Goal: Transaction & Acquisition: Purchase product/service

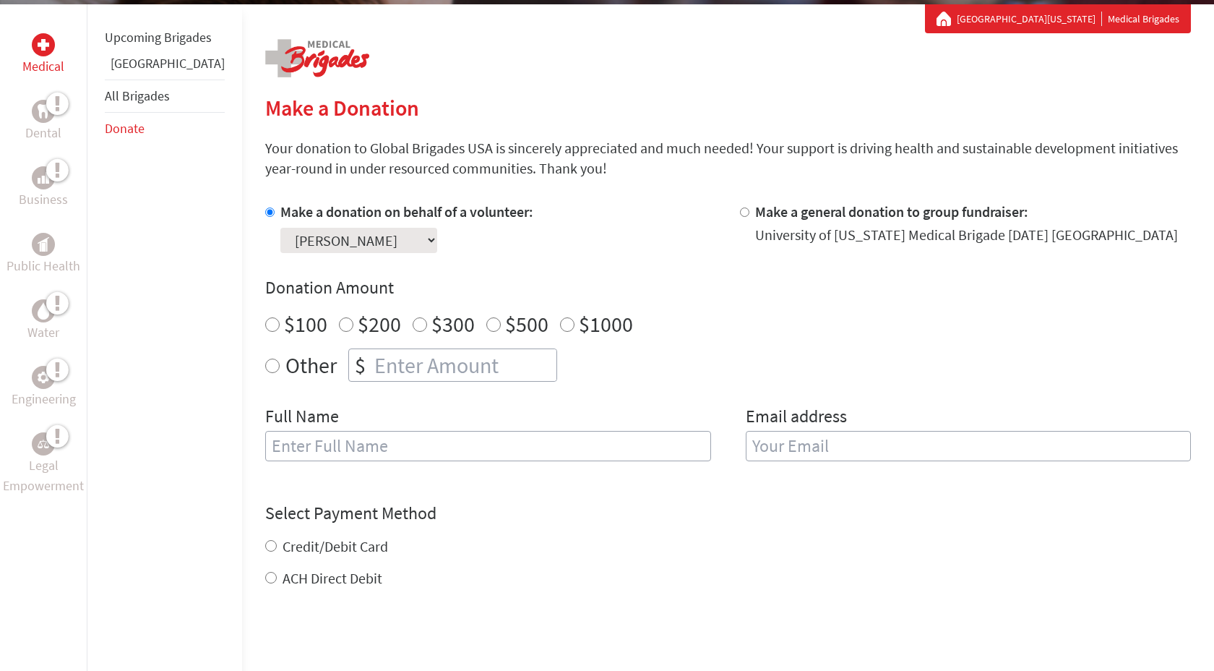
scroll to position [267, 0]
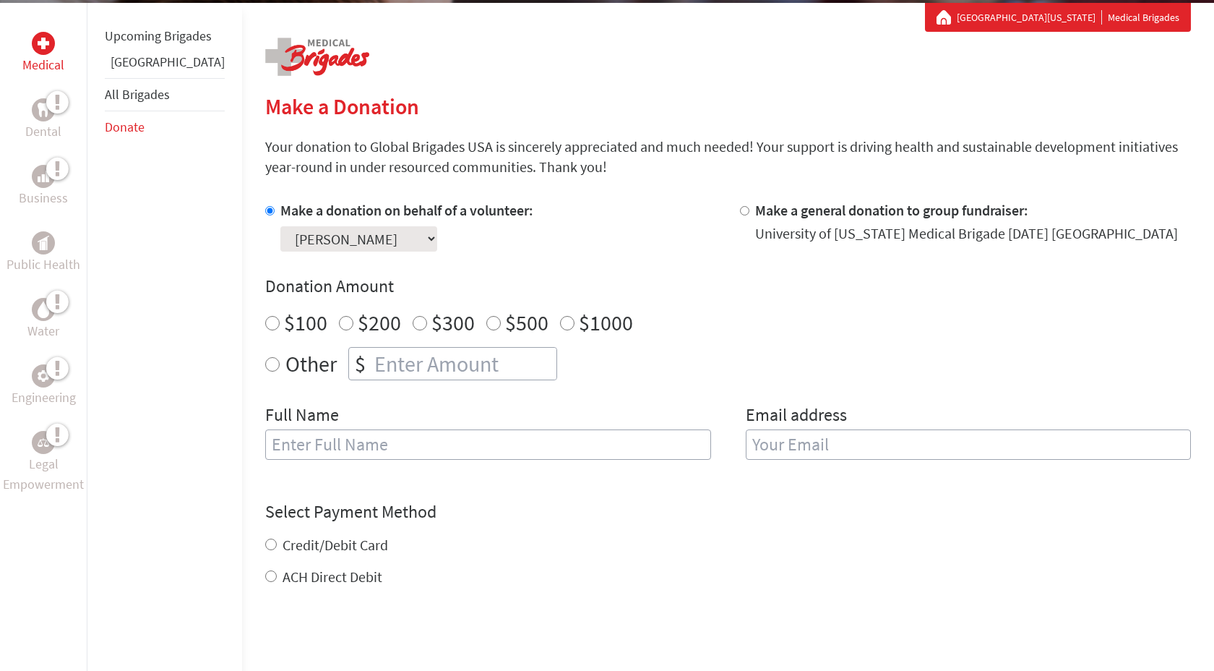
radio input "true"
click at [374, 361] on input "number" at bounding box center [464, 364] width 185 height 32
type input "380"
click at [348, 394] on div "Make a donation on behalf of a volunteer: Select a volunteer... [PERSON_NAME] […" at bounding box center [728, 338] width 926 height 277
click at [324, 445] on input "text" at bounding box center [488, 444] width 446 height 30
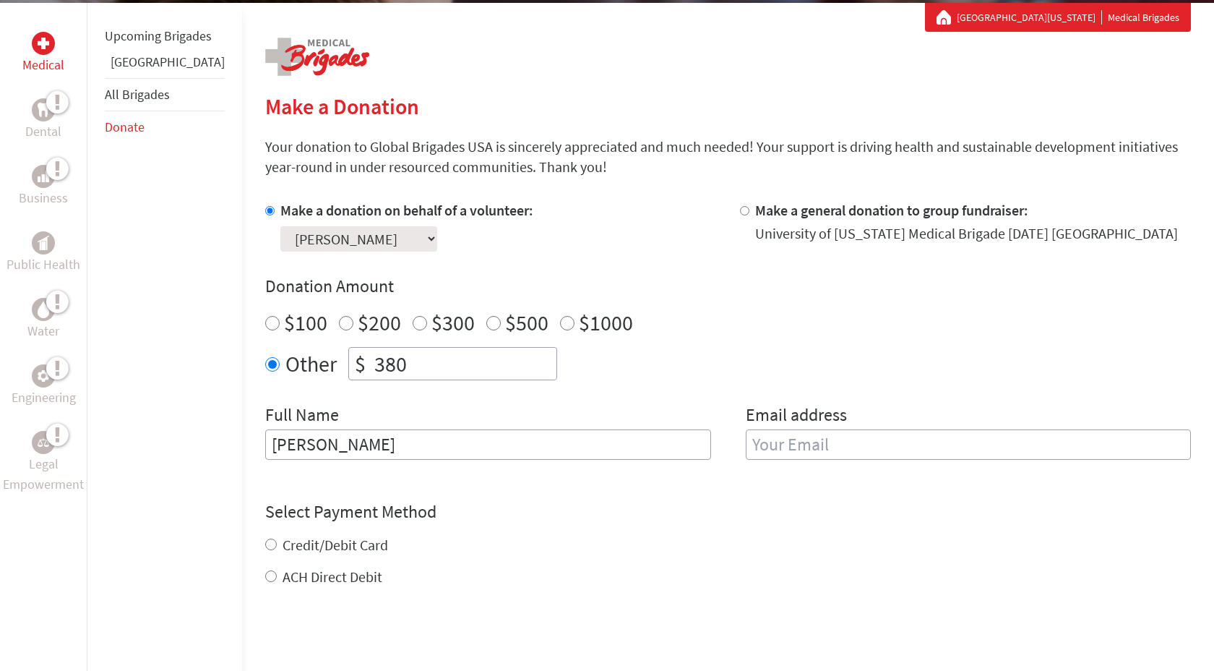
type input "[PERSON_NAME]"
click at [825, 442] on input "email" at bounding box center [969, 444] width 446 height 30
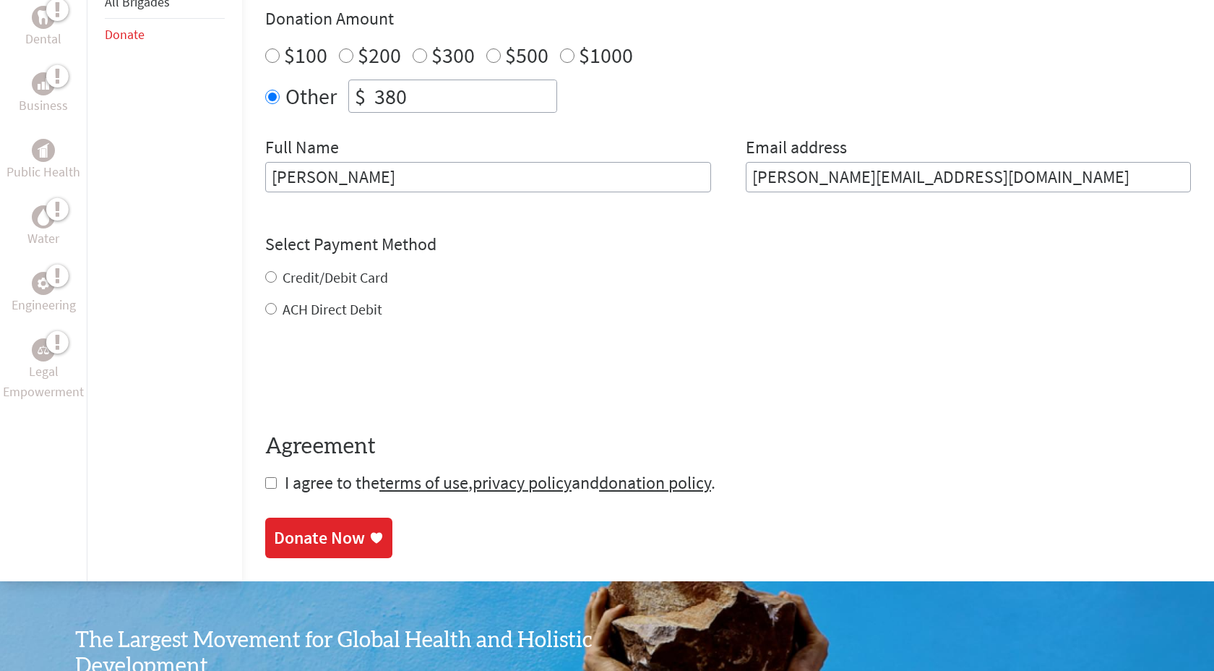
scroll to position [535, 0]
type input "[PERSON_NAME][EMAIL_ADDRESS][DOMAIN_NAME]"
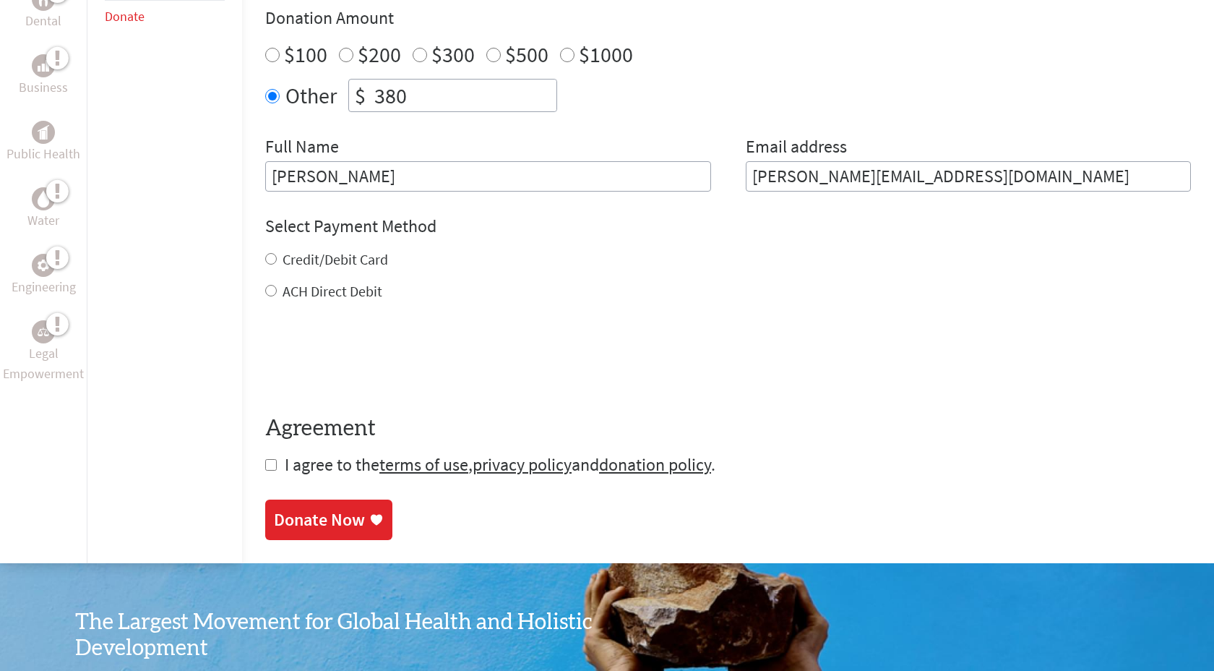
click at [265, 278] on div "Credit/Debit Card ACH Direct Debit" at bounding box center [728, 275] width 926 height 52
click at [265, 262] on input "Credit/Debit Card" at bounding box center [271, 259] width 12 height 12
radio input "true"
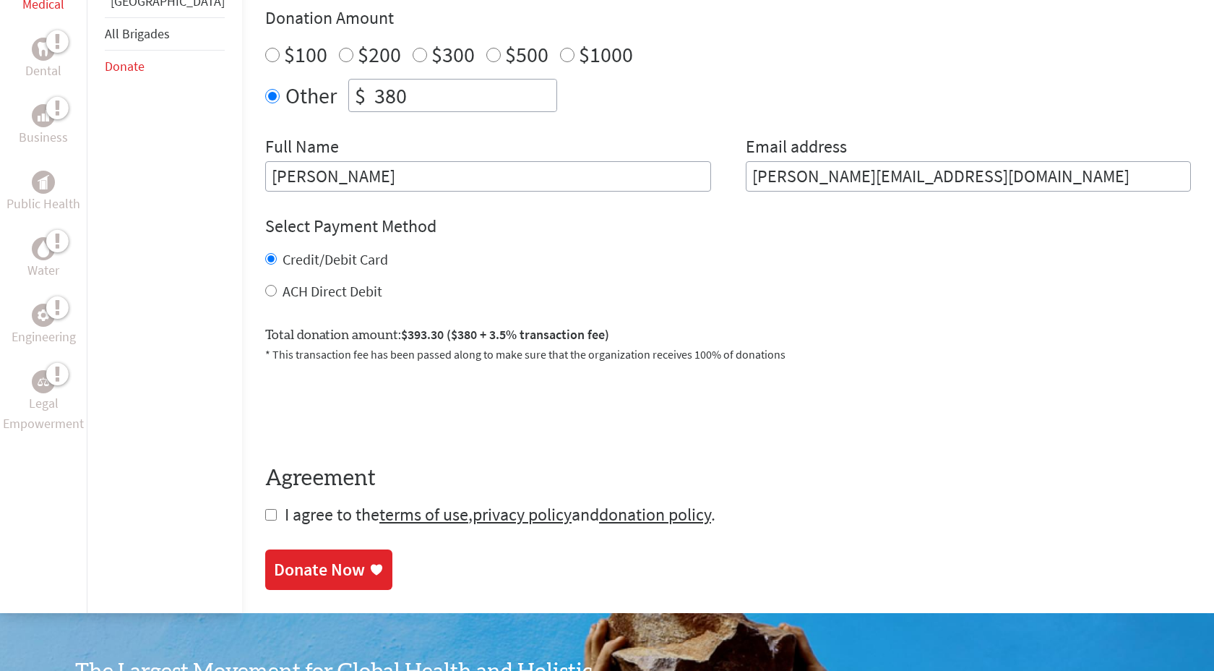
click at [265, 516] on input "checkbox" at bounding box center [271, 515] width 12 height 12
checkbox input "true"
click at [306, 581] on div "Donate Now" at bounding box center [319, 570] width 91 height 23
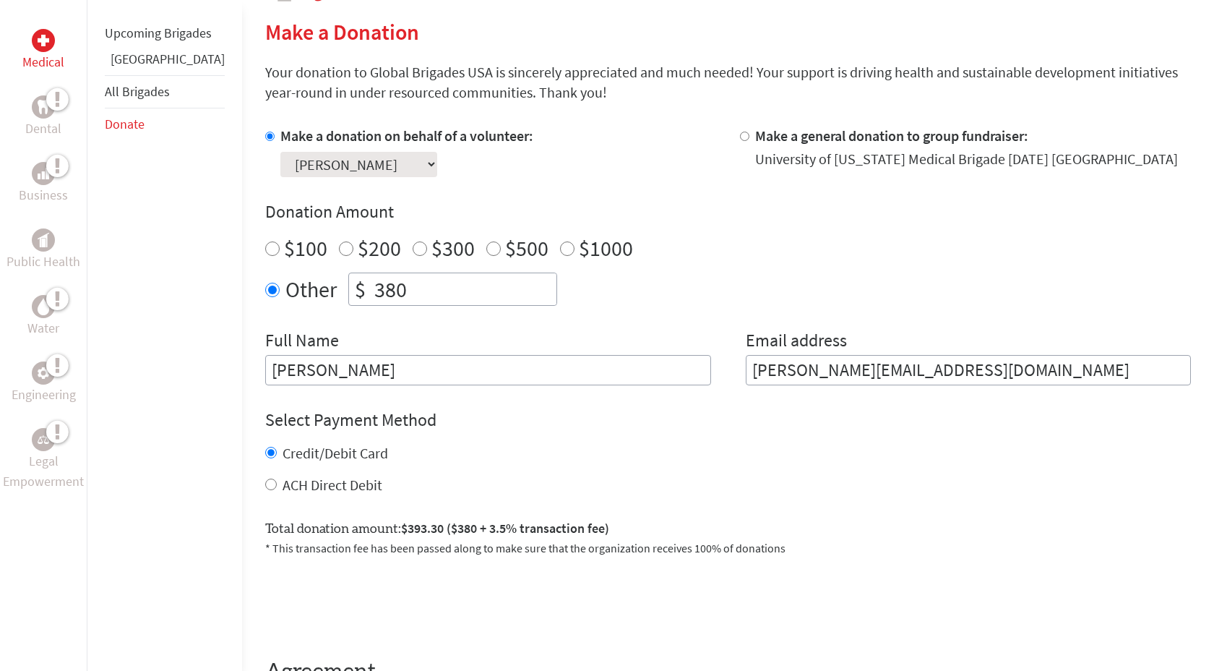
scroll to position [353, 0]
